Goal: Information Seeking & Learning: Check status

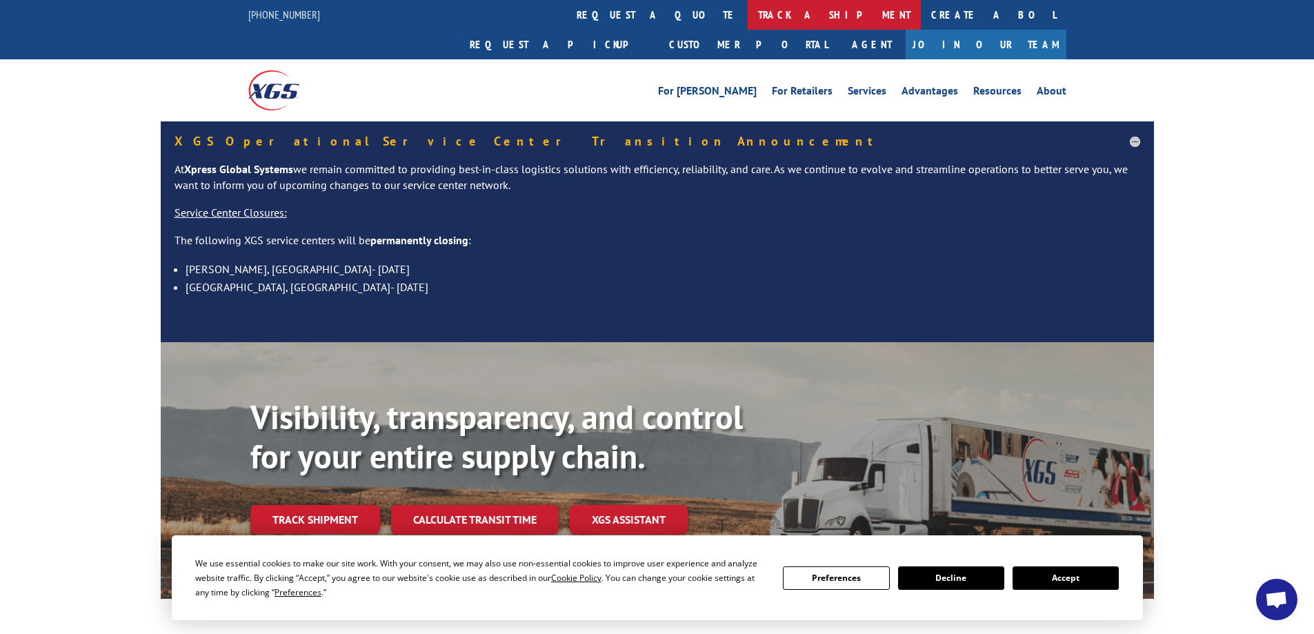
click at [748, 19] on link "track a shipment" at bounding box center [834, 15] width 173 height 30
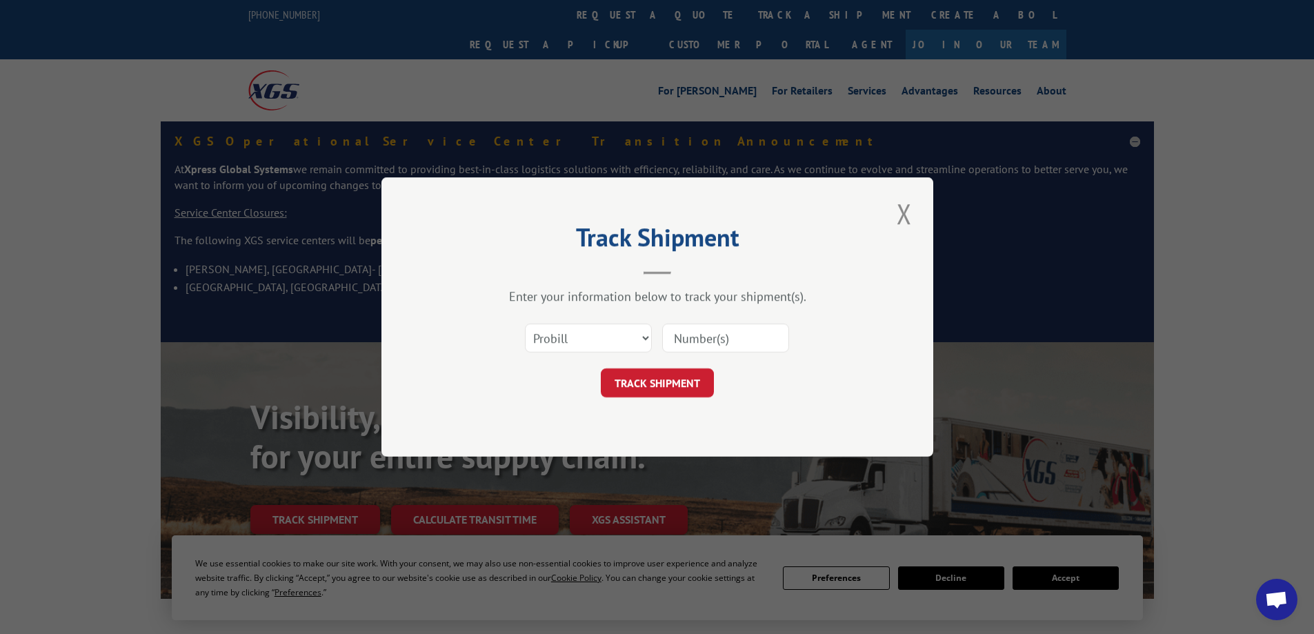
click at [584, 322] on div "Select category... Probill BOL PO" at bounding box center [658, 338] width 414 height 46
click at [582, 347] on select "Select category... Probill BOL PO" at bounding box center [588, 338] width 127 height 29
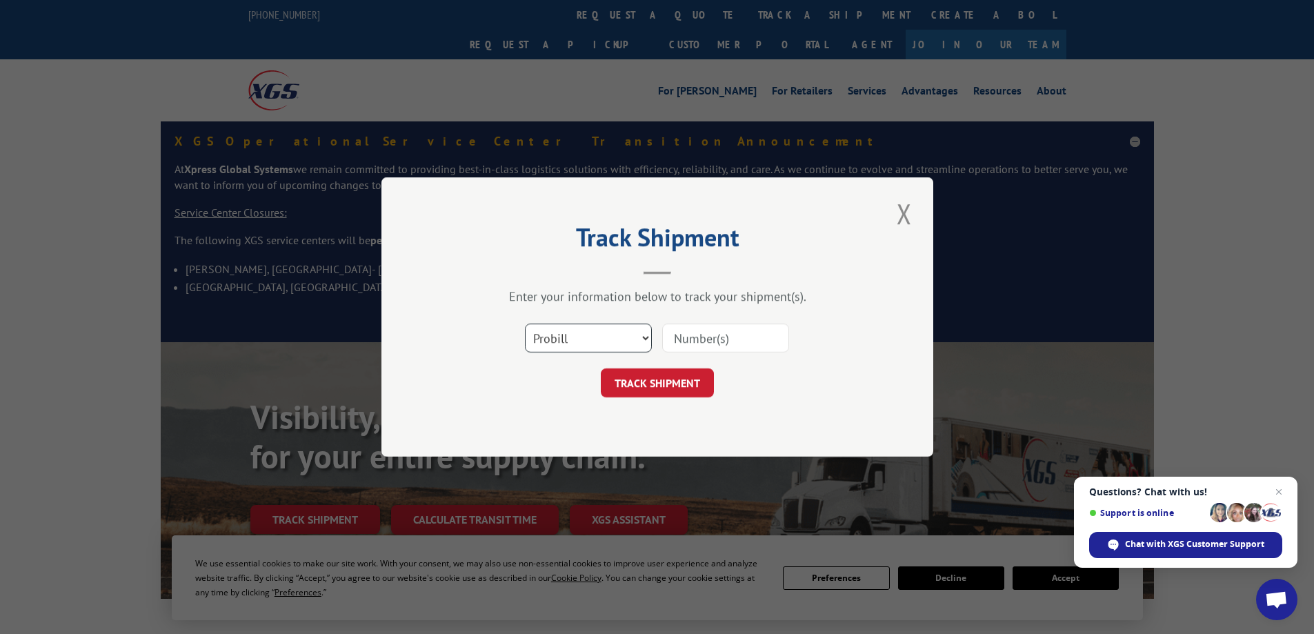
select select "bol"
click at [525, 324] on select "Select category... Probill BOL PO" at bounding box center [588, 338] width 127 height 29
click at [694, 327] on input at bounding box center [725, 338] width 127 height 29
paste input "4933564"
type input "4933564"
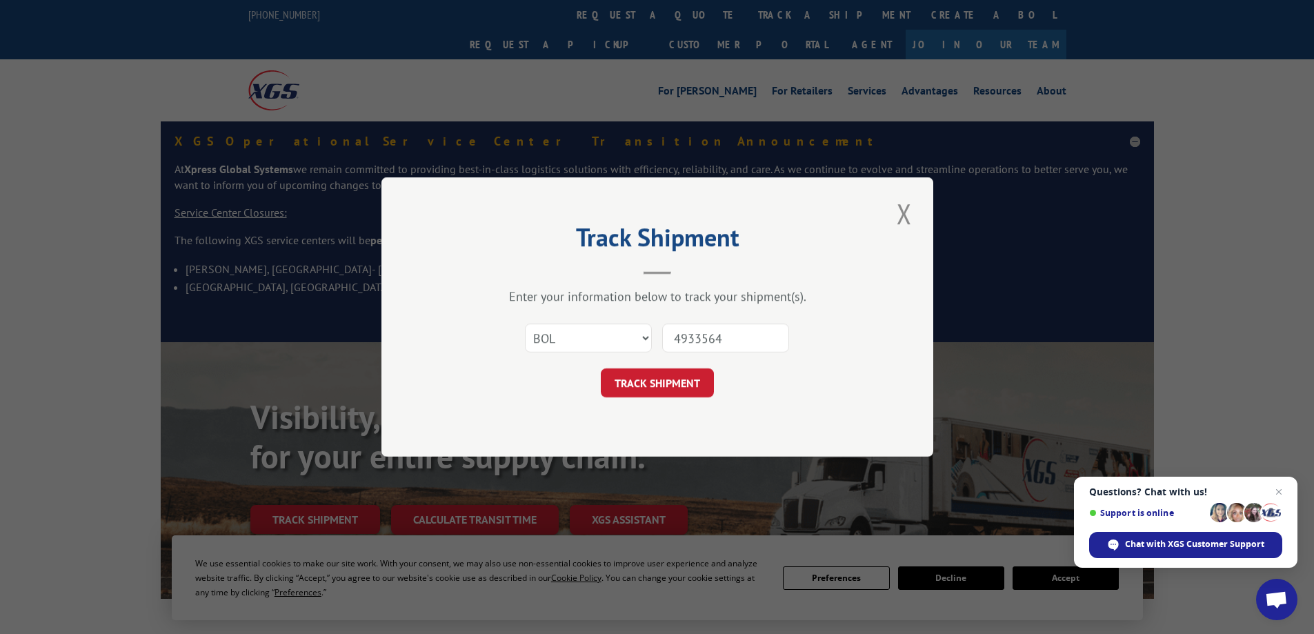
click at [601, 368] on button "TRACK SHIPMENT" at bounding box center [657, 382] width 113 height 29
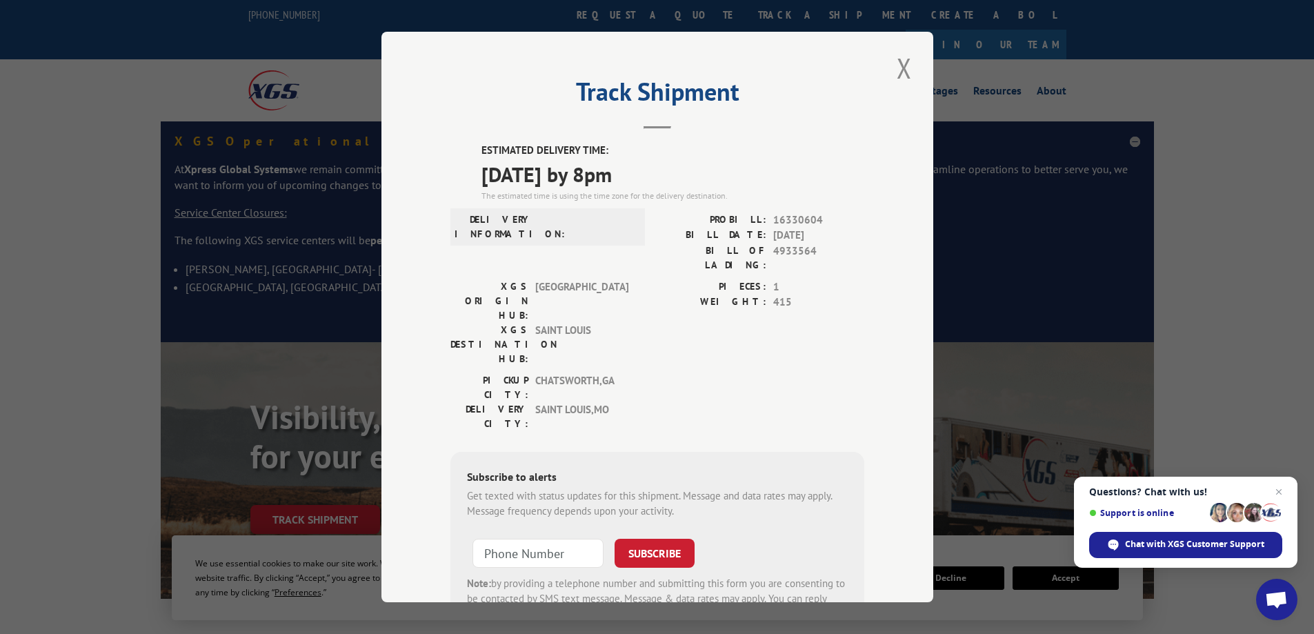
drag, startPoint x: 468, startPoint y: 180, endPoint x: 674, endPoint y: 187, distance: 205.7
click at [674, 187] on div "ESTIMATED DELIVERY TIME: [DATE] by 8pm The estimated time is using the time zon…" at bounding box center [658, 391] width 414 height 496
copy span "[DATE] by 8pm"
click at [901, 71] on button "Close modal" at bounding box center [904, 68] width 23 height 38
